Goal: Task Accomplishment & Management: Manage account settings

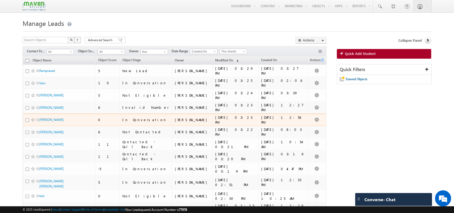
scroll to position [4, 0]
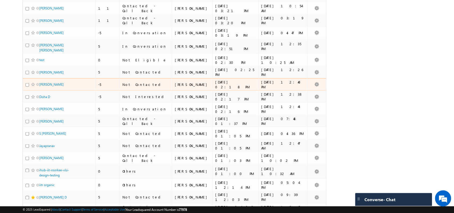
scroll to position [207, 0]
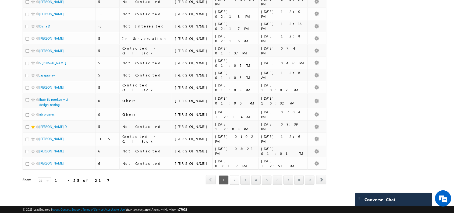
click at [235, 178] on link "2" at bounding box center [235, 179] width 10 height 9
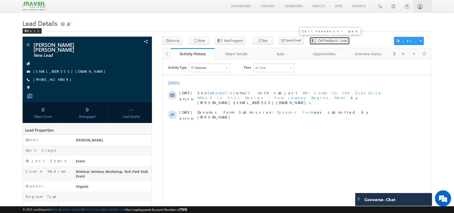
click at [312, 38] on button "Call Feedback - Lead" at bounding box center [329, 41] width 40 height 8
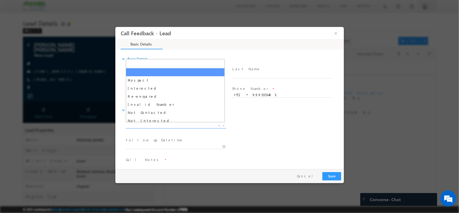
click at [164, 123] on span "X" at bounding box center [176, 125] width 100 height 5
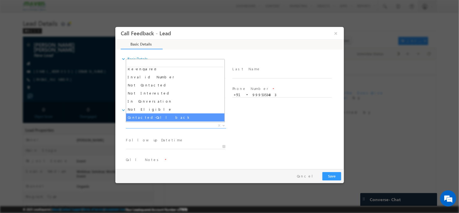
scroll to position [24, 0]
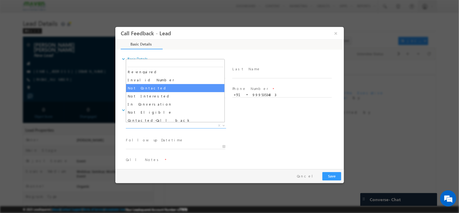
select select "Not Contacted"
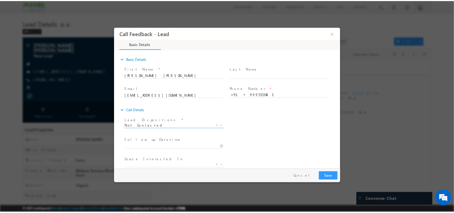
scroll to position [29, 0]
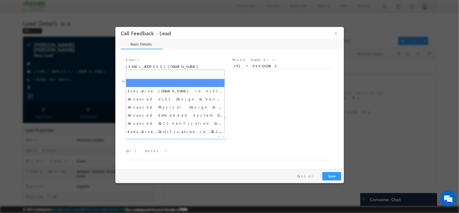
drag, startPoint x: 159, startPoint y: 135, endPoint x: 157, endPoint y: 144, distance: 8.4
click at [157, 140] on span "Executive M.Tech in VLSI Design Advanced VLSI Design & Verification Course Adva…" at bounding box center [178, 137] width 104 height 6
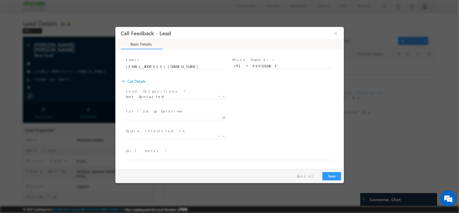
drag, startPoint x: 154, startPoint y: 151, endPoint x: 149, endPoint y: 157, distance: 8.0
click at [149, 157] on div "Call Notes *" at bounding box center [232, 154] width 212 height 12
click at [149, 157] on textarea at bounding box center [229, 156] width 207 height 6
type textarea "p"
type textarea "NPU"
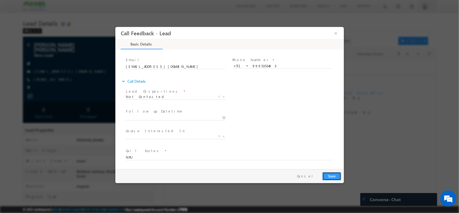
click at [339, 173] on button "Save" at bounding box center [331, 175] width 19 height 8
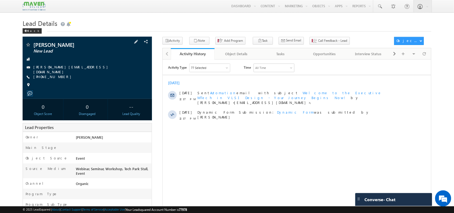
click at [50, 76] on span "+91-9760157724" at bounding box center [53, 76] width 41 height 5
copy span "9760157724"
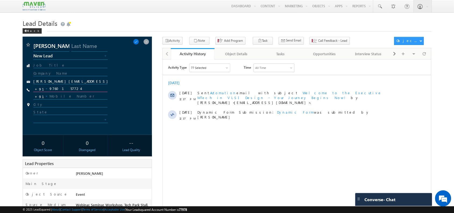
click at [58, 89] on input "9760157724" at bounding box center [70, 88] width 74 height 6
drag, startPoint x: 421, startPoint y: 59, endPoint x: 424, endPoint y: 56, distance: 4.9
click at [424, 56] on div "Activity History Activity History Object Details Object Details Tasks Tasks Opp…" at bounding box center [296, 53] width 269 height 11
click at [424, 56] on span at bounding box center [424, 53] width 3 height 9
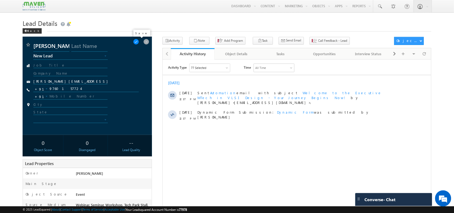
click at [139, 42] on span at bounding box center [136, 42] width 6 height 6
click at [318, 40] on span "Call Feedback - Lead" at bounding box center [332, 40] width 29 height 5
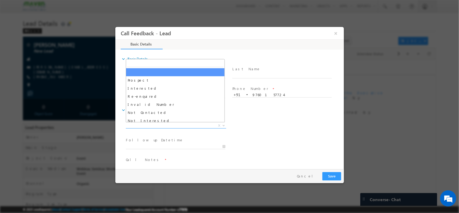
click at [174, 124] on span "X" at bounding box center [176, 125] width 100 height 5
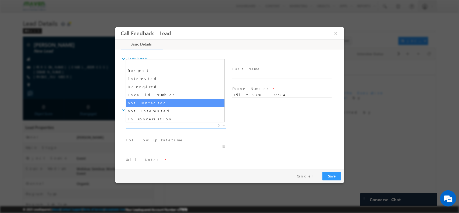
scroll to position [17, 0]
select select "Not Interested"
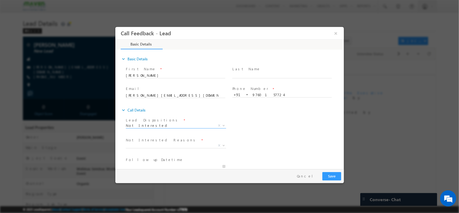
scroll to position [49, 0]
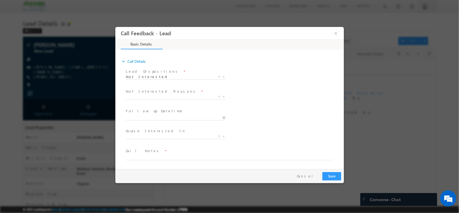
click at [160, 92] on label "Not Interested Reasons" at bounding box center [161, 90] width 71 height 5
click at [161, 93] on div "Not Interested Reasons * Distance Issue Financial Issue Company Sponsored Cours…" at bounding box center [178, 94] width 104 height 12
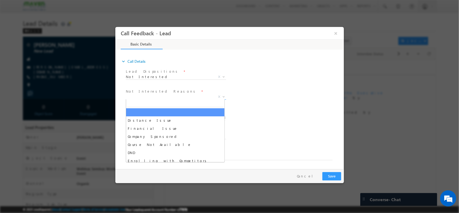
drag, startPoint x: 161, startPoint y: 93, endPoint x: 171, endPoint y: 118, distance: 26.5
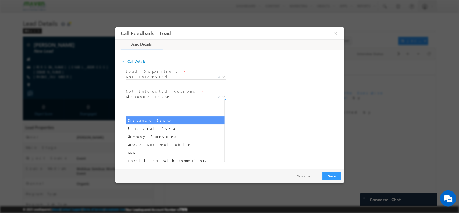
click at [174, 94] on span "Distance Issue" at bounding box center [169, 96] width 87 height 5
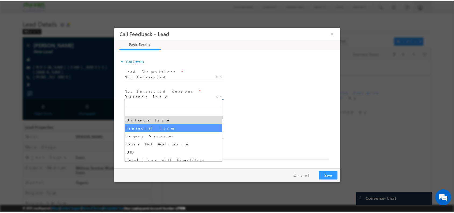
scroll to position [11, 0]
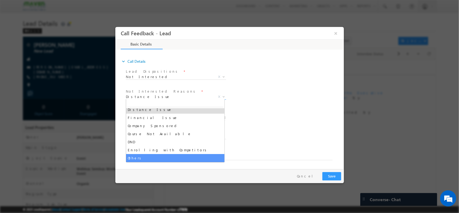
select select "Others"
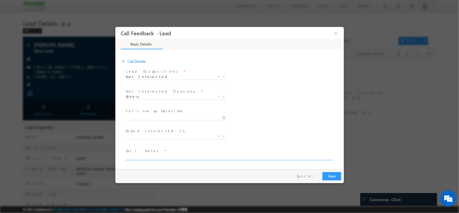
drag, startPoint x: 181, startPoint y: 162, endPoint x: 170, endPoint y: 157, distance: 12.4
click at [170, 157] on span at bounding box center [232, 156] width 212 height 6
click at [170, 157] on textarea at bounding box center [229, 156] width 207 height 6
click at [134, 155] on textarea "JUSRT CHECKING" at bounding box center [229, 156] width 207 height 6
type textarea "JUST CHECKING"
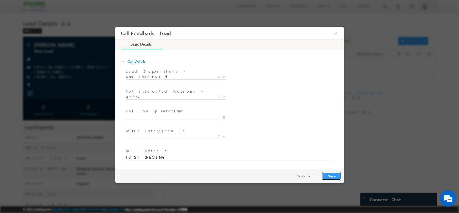
click at [332, 172] on button "Save" at bounding box center [331, 175] width 19 height 8
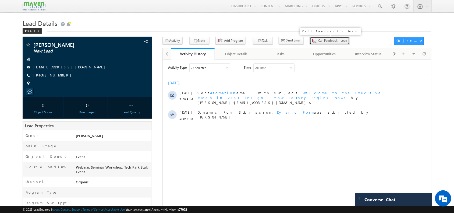
click at [318, 41] on span "Call Feedback - Lead" at bounding box center [332, 40] width 29 height 5
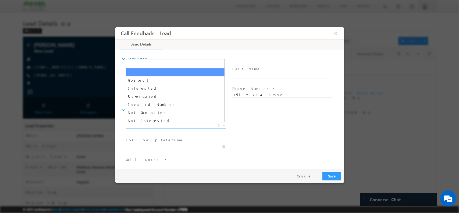
click at [178, 126] on span "X" at bounding box center [176, 125] width 100 height 5
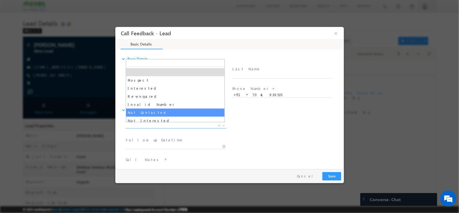
select select "Not Contacted"
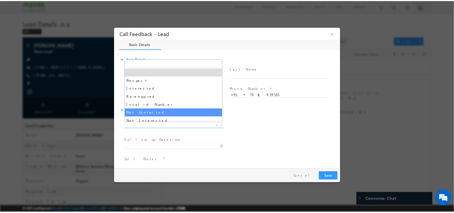
scroll to position [29, 0]
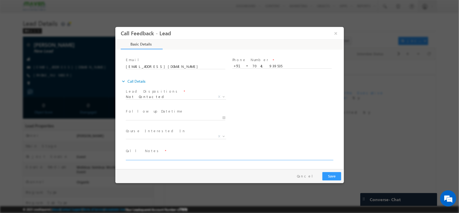
click at [178, 154] on textarea at bounding box center [229, 156] width 207 height 6
type textarea "NPU"
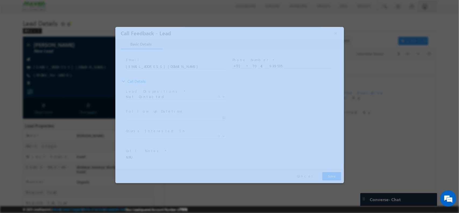
drag, startPoint x: 332, startPoint y: 177, endPoint x: 335, endPoint y: 175, distance: 3.3
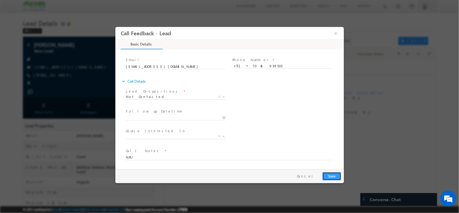
click at [335, 175] on button "Save" at bounding box center [331, 175] width 19 height 8
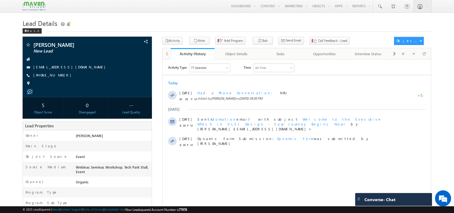
drag, startPoint x: 420, startPoint y: 62, endPoint x: 422, endPoint y: 56, distance: 6.5
click at [422, 59] on html "Activity Type 77 Selected Select All Sales Activities 1 Sales Activity Opportun…" at bounding box center [296, 130] width 268 height 142
click at [423, 57] on span at bounding box center [424, 53] width 3 height 9
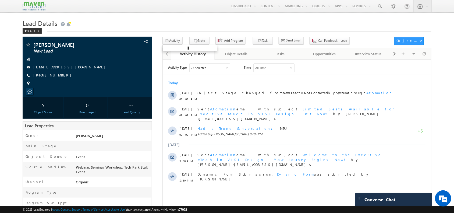
scroll to position [0, 0]
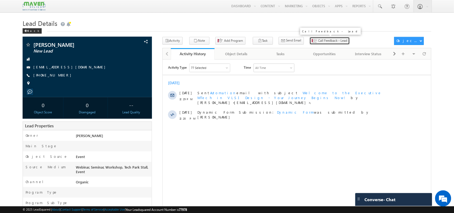
click at [318, 38] on span "Call Feedback - Lead" at bounding box center [332, 40] width 29 height 5
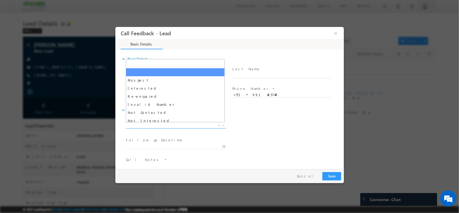
click at [175, 126] on span "X" at bounding box center [176, 125] width 100 height 5
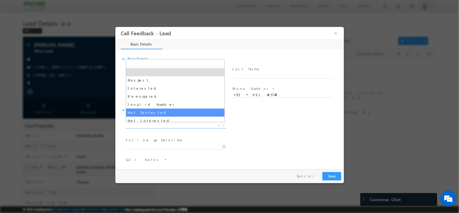
select select "Not Contacted"
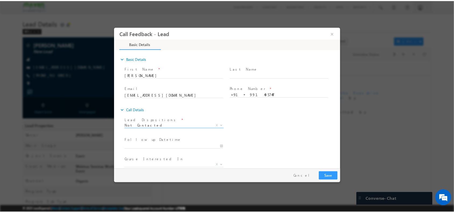
scroll to position [29, 0]
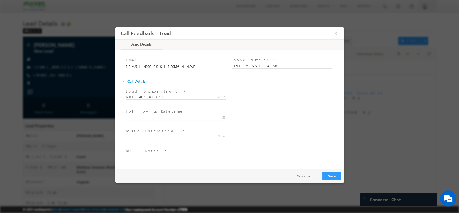
click at [179, 157] on textarea at bounding box center [229, 156] width 207 height 6
type textarea "NPU"
click at [325, 175] on button "Save" at bounding box center [331, 175] width 19 height 8
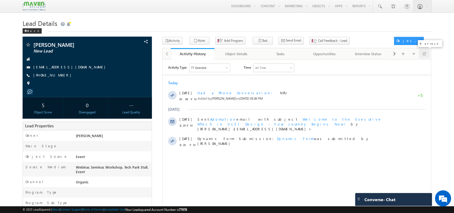
click at [424, 57] on span at bounding box center [424, 53] width 3 height 9
click at [421, 54] on div at bounding box center [424, 53] width 10 height 9
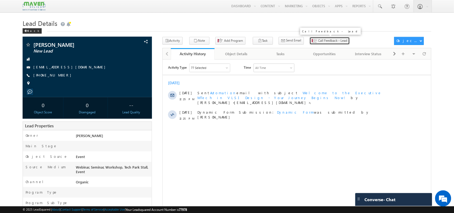
click at [320, 38] on button "Call Feedback - Lead" at bounding box center [329, 41] width 40 height 8
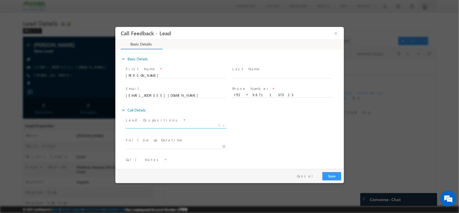
click at [174, 128] on span "X" at bounding box center [176, 126] width 100 height 5
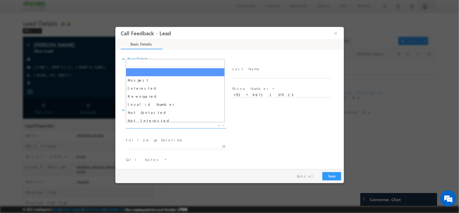
click at [164, 125] on span "X" at bounding box center [176, 125] width 100 height 5
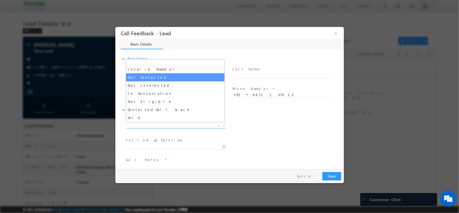
select select "Not Contacted"
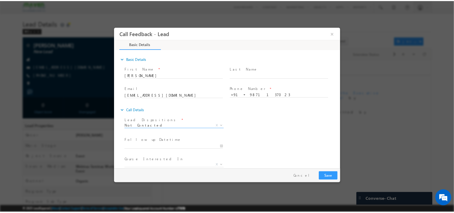
scroll to position [29, 0]
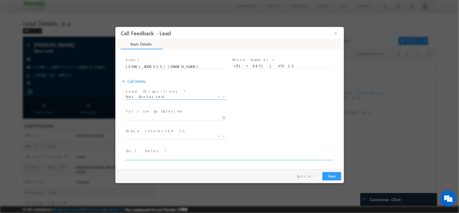
click at [165, 153] on textarea at bounding box center [229, 156] width 207 height 6
type textarea "NPU"
click at [336, 177] on button "Save" at bounding box center [331, 175] width 19 height 8
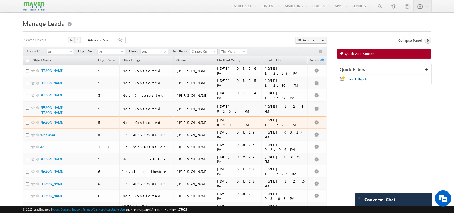
scroll to position [207, 0]
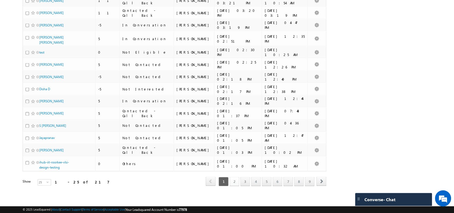
click at [233, 179] on link "2" at bounding box center [235, 181] width 10 height 9
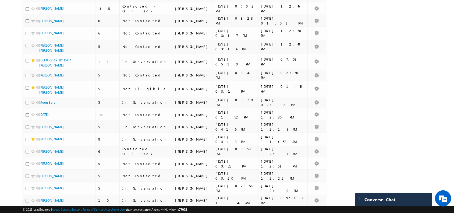
scroll to position [0, 0]
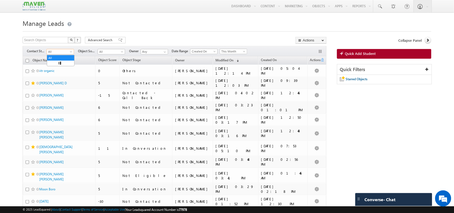
click at [69, 52] on span "All" at bounding box center [60, 51] width 26 height 5
click at [57, 63] on link "New Lead" at bounding box center [60, 63] width 27 height 5
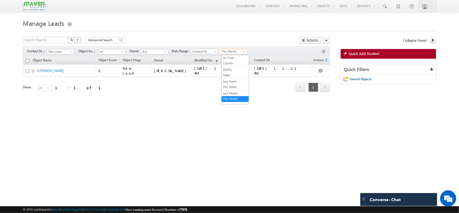
click at [240, 51] on span "This Month" at bounding box center [233, 51] width 26 height 5
click at [239, 58] on link "All Time" at bounding box center [234, 57] width 27 height 5
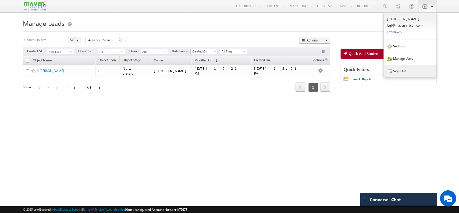
click at [403, 70] on link "Sign Out" at bounding box center [410, 71] width 53 height 12
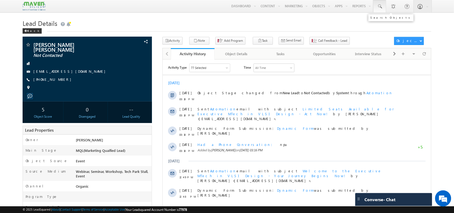
click at [382, 8] on link at bounding box center [379, 6] width 13 height 12
paste input "7013133016"
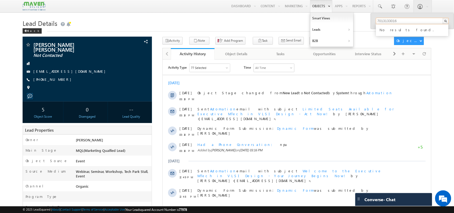
type input "7013133016"
click at [267, 31] on div "Back" at bounding box center [227, 29] width 408 height 3
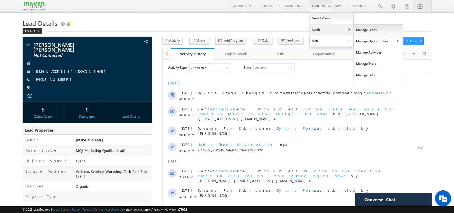
click at [367, 34] on link "Manage Leads" at bounding box center [378, 29] width 49 height 11
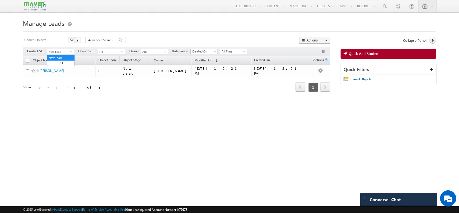
click at [68, 52] on span "New Lead" at bounding box center [60, 51] width 26 height 5
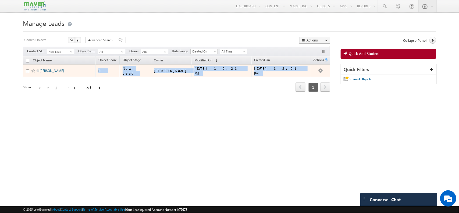
drag, startPoint x: 190, startPoint y: 89, endPoint x: 61, endPoint y: 72, distance: 130.6
click at [61, 72] on div "Object Name Object Score Object Stage Owner Modified On" at bounding box center [176, 74] width 307 height 36
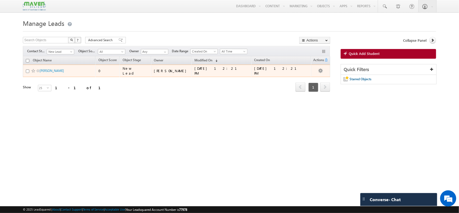
click at [49, 69] on span "Jeevan Kumar Neela" at bounding box center [58, 70] width 36 height 5
click at [48, 72] on link "Jeevan Kumar Neela" at bounding box center [52, 71] width 24 height 4
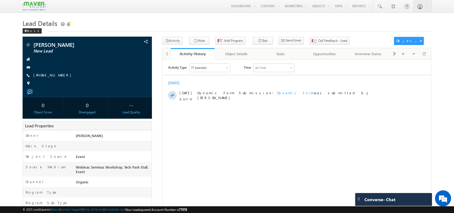
click at [313, 47] on span "Call Feedback - Lead" at bounding box center [330, 42] width 42 height 10
click at [318, 43] on span "Call Feedback - Lead" at bounding box center [332, 40] width 29 height 5
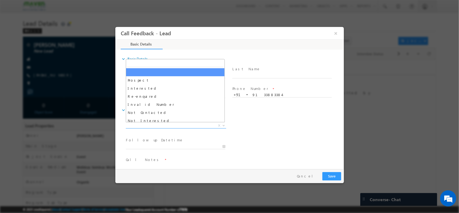
click at [178, 127] on span "Prospect Interested Re-enquired Invalid Number Not Contacted Not Interested In …" at bounding box center [178, 126] width 104 height 6
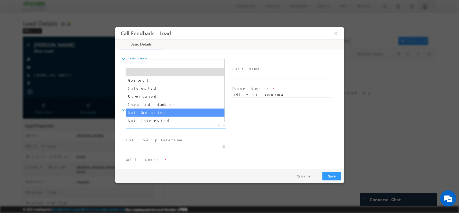
select select "Not Contacted"
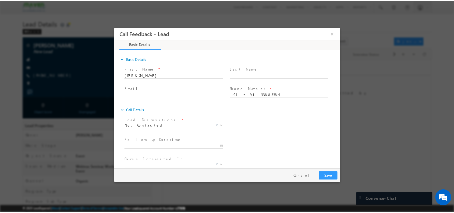
scroll to position [29, 0]
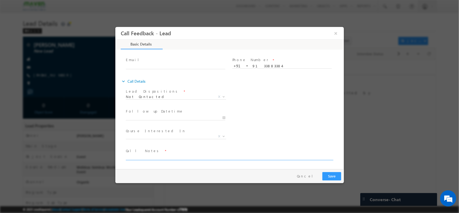
click at [170, 153] on textarea at bounding box center [229, 156] width 207 height 6
type textarea "NPU"
click at [335, 176] on button "Save" at bounding box center [331, 175] width 19 height 8
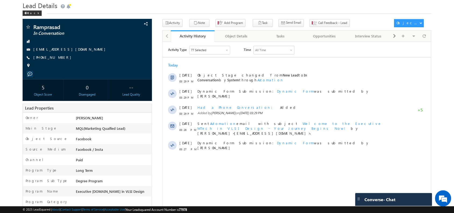
scroll to position [15, 0]
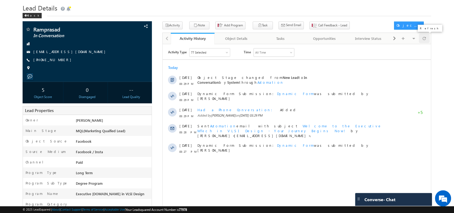
click at [423, 38] on span at bounding box center [424, 38] width 3 height 9
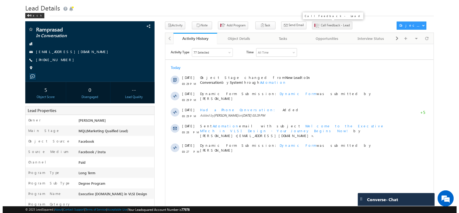
scroll to position [0, 0]
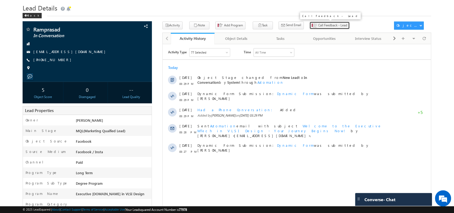
click at [319, 24] on span "Call Feedback - Lead" at bounding box center [332, 25] width 29 height 5
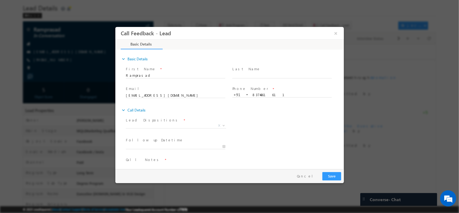
click at [340, 31] on div "Call Feedback - Lead ×" at bounding box center [231, 33] width 222 height 10
click at [334, 34] on button "×" at bounding box center [335, 33] width 9 height 10
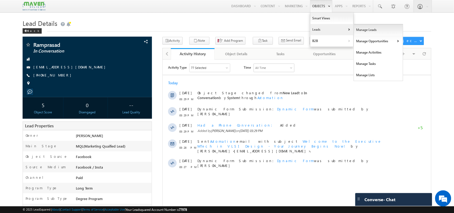
click at [363, 30] on link "Manage Leads" at bounding box center [378, 29] width 49 height 11
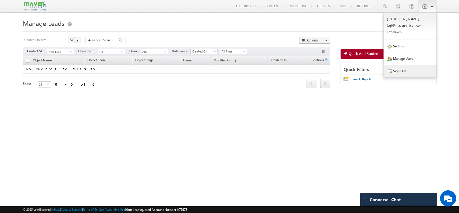
click at [403, 71] on link "Sign Out" at bounding box center [410, 71] width 53 height 12
